Goal: Navigation & Orientation: Find specific page/section

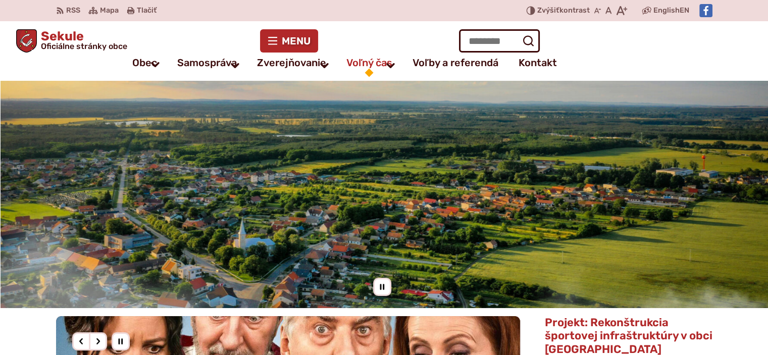
click at [356, 61] on span "Voľný čas" at bounding box center [369, 63] width 46 height 20
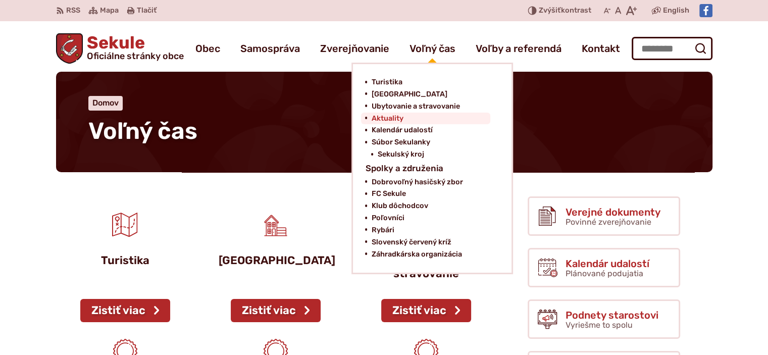
click at [392, 115] on span "Aktuality" at bounding box center [387, 119] width 32 height 12
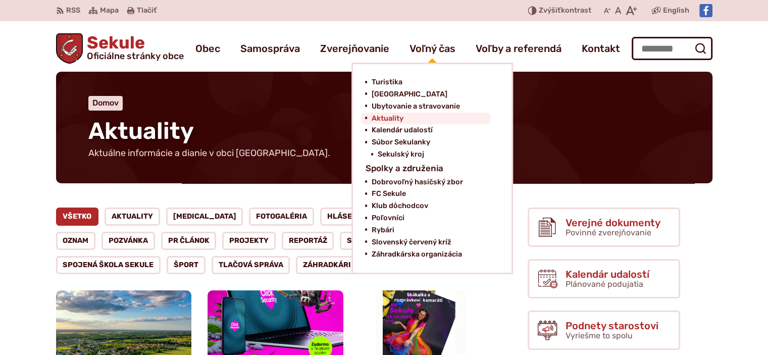
click at [384, 115] on span "Aktuality" at bounding box center [387, 119] width 32 height 12
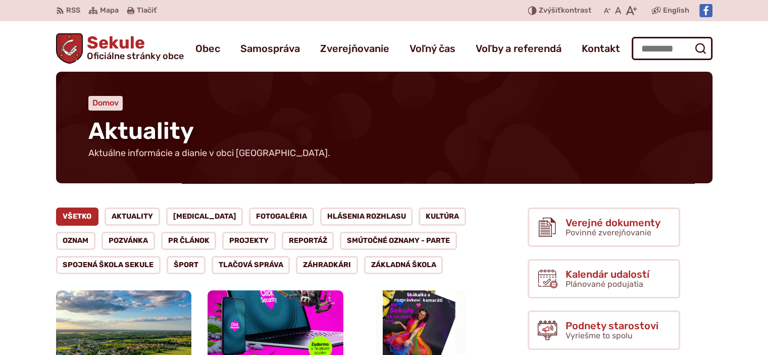
click at [113, 103] on span "Domov" at bounding box center [105, 103] width 26 height 10
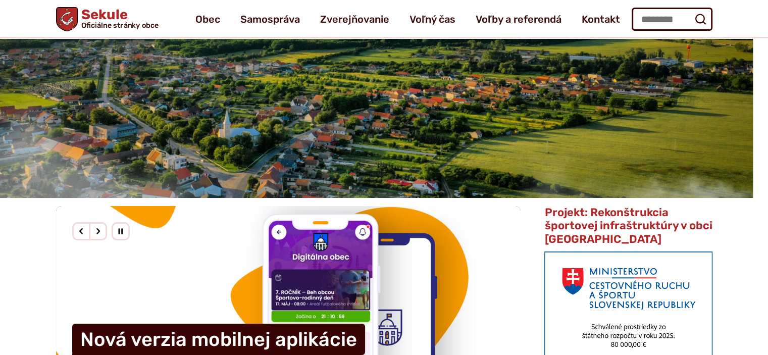
scroll to position [50, 0]
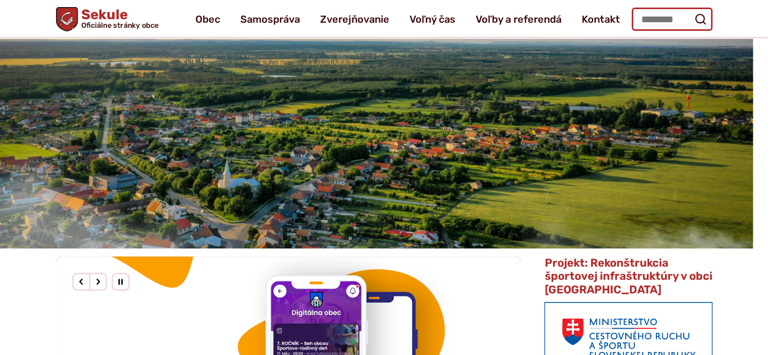
click at [660, 19] on input "Hľadať:" at bounding box center [672, 19] width 81 height 23
type input "********"
click at [701, 19] on icon "submit" at bounding box center [700, 19] width 12 height 12
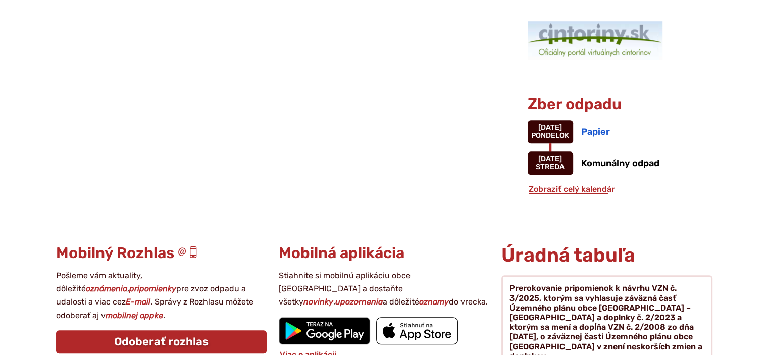
scroll to position [858, 0]
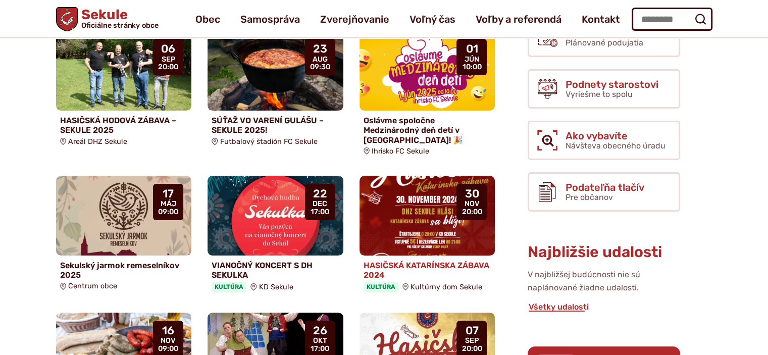
scroll to position [50, 0]
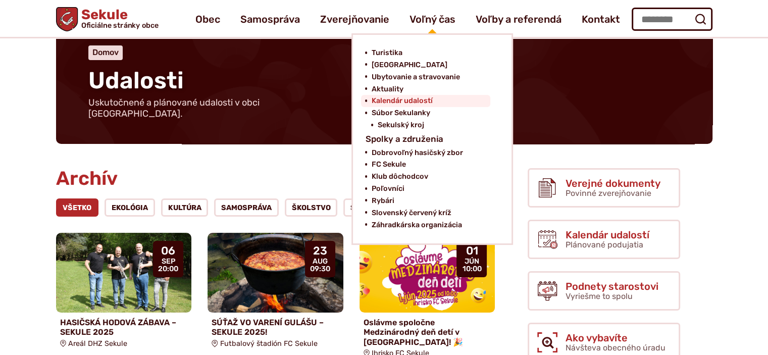
click at [395, 98] on span "Kalendár udalostí" at bounding box center [401, 101] width 61 height 12
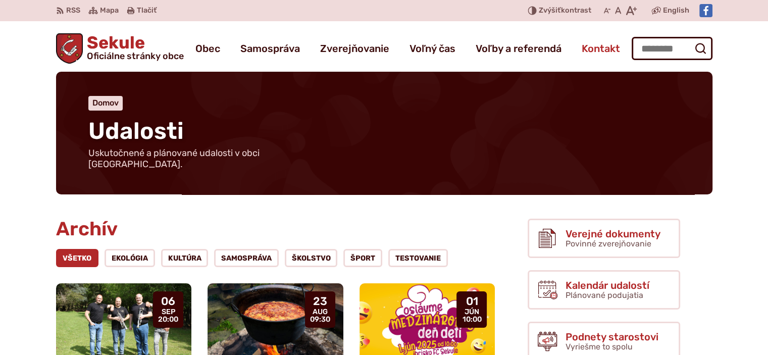
click at [587, 48] on span "Kontakt" at bounding box center [601, 48] width 38 height 28
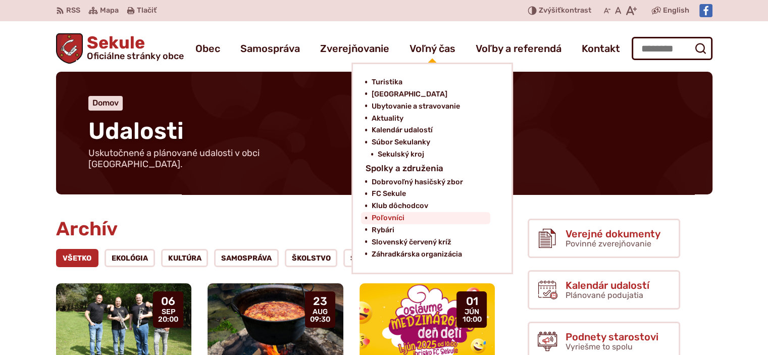
click at [387, 217] on span "Poľovníci" at bounding box center [387, 218] width 33 height 12
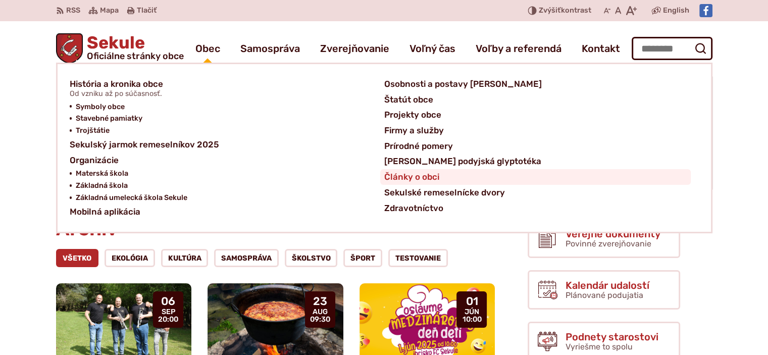
click at [406, 176] on span "Články o obci" at bounding box center [411, 177] width 55 height 16
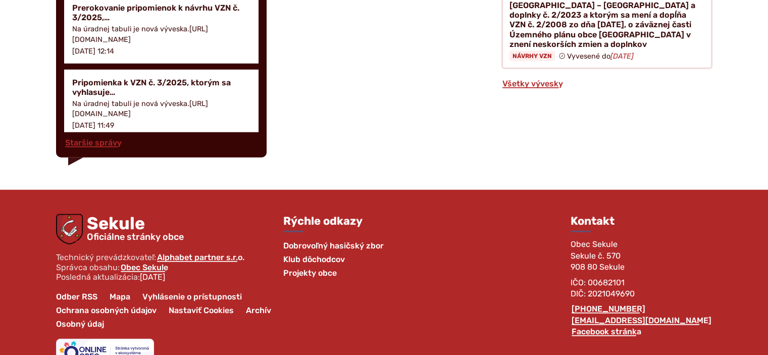
scroll to position [2770, 0]
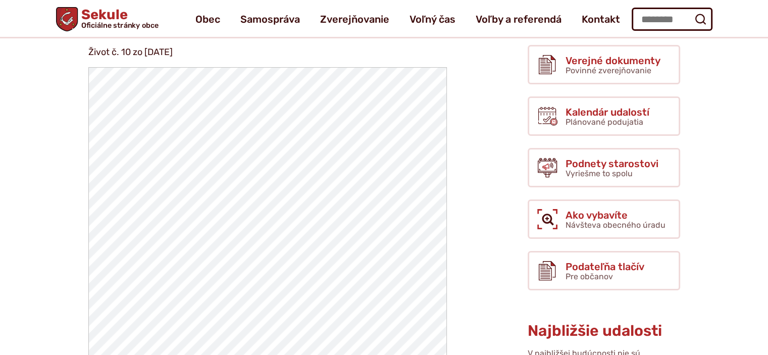
scroll to position [50, 0]
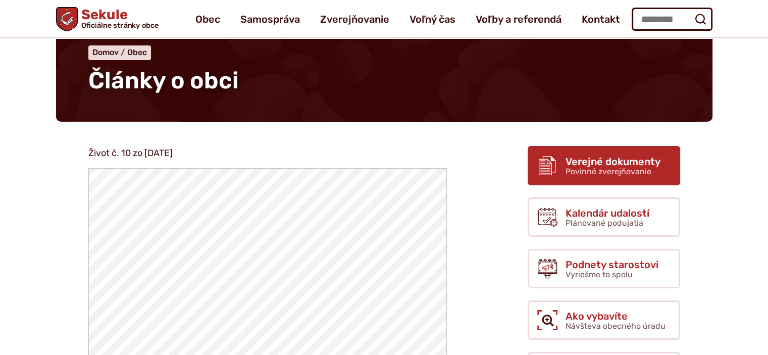
click at [595, 165] on span "Verejné dokumenty" at bounding box center [612, 161] width 95 height 11
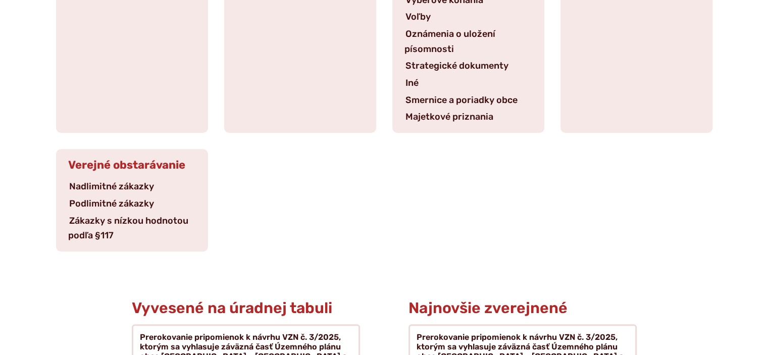
scroll to position [505, 0]
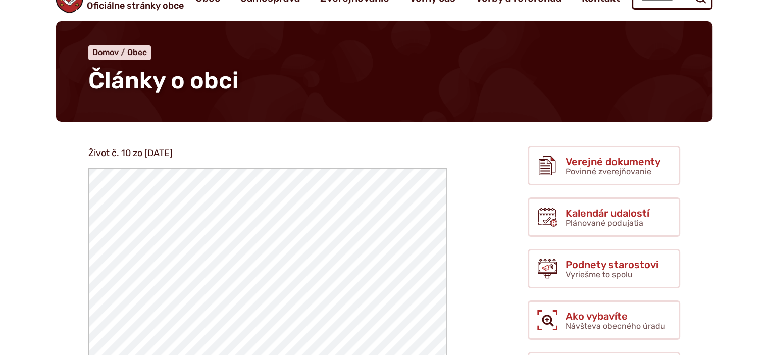
scroll to position [50, 0]
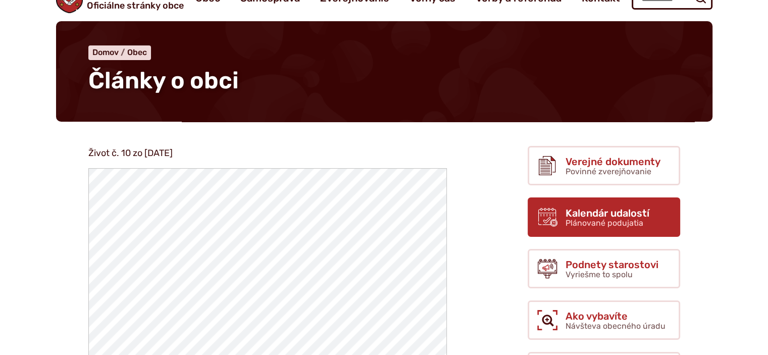
click at [570, 209] on span "Kalendár udalostí" at bounding box center [607, 212] width 84 height 11
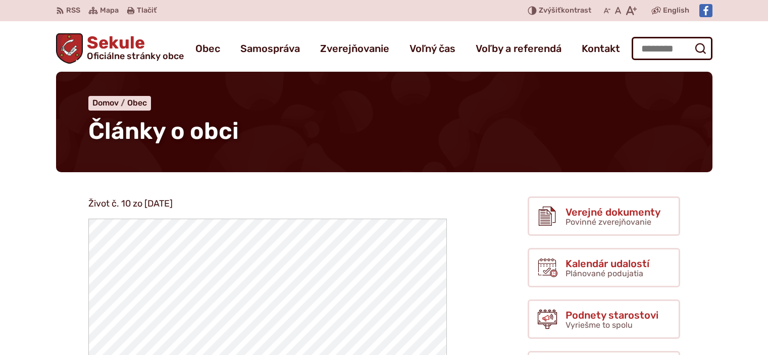
scroll to position [50, 0]
